Goal: Task Accomplishment & Management: Use online tool/utility

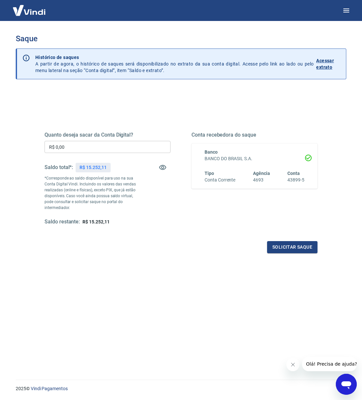
drag, startPoint x: 87, startPoint y: 166, endPoint x: 106, endPoint y: 166, distance: 19.0
click at [106, 166] on div "R$ 15.252,11" at bounding box center [93, 167] width 35 height 9
drag, startPoint x: 106, startPoint y: 168, endPoint x: 93, endPoint y: 169, distance: 13.8
click at [87, 167] on div "R$ 15.252,11" at bounding box center [93, 167] width 35 height 9
copy p "15.252,11"
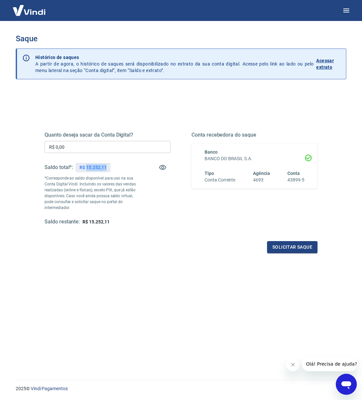
copy p "15.252,11"
